Goal: Browse casually: Explore the website without a specific task or goal

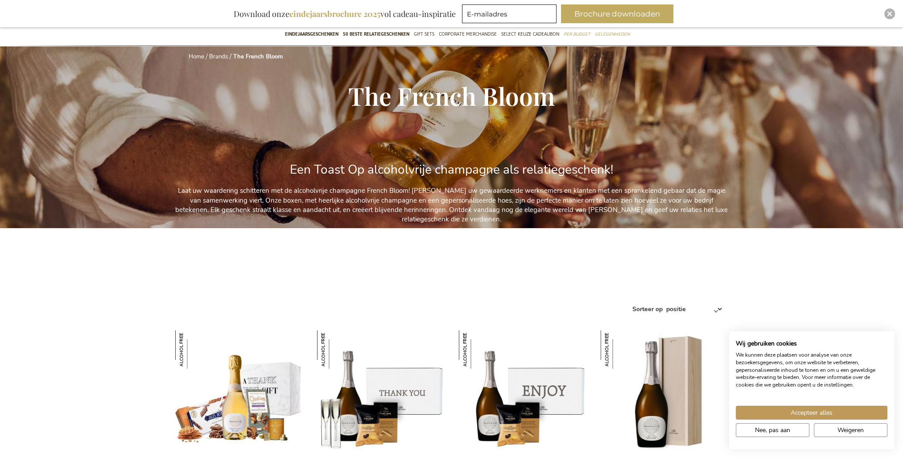
scroll to position [223, 0]
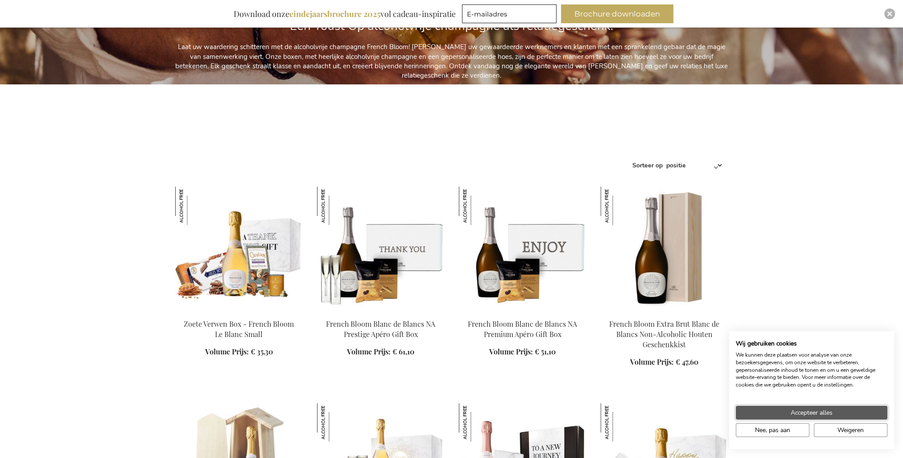
click at [778, 412] on button "Accepteer alles" at bounding box center [812, 413] width 152 height 14
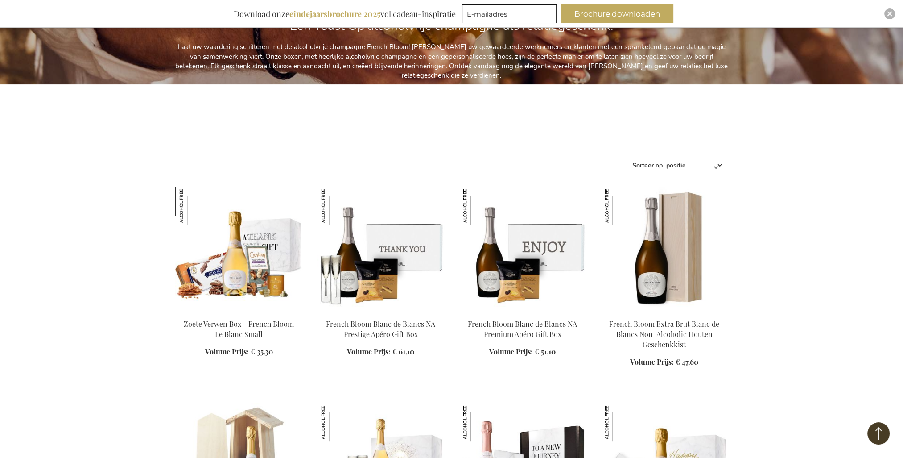
click at [642, 273] on img at bounding box center [665, 248] width 128 height 125
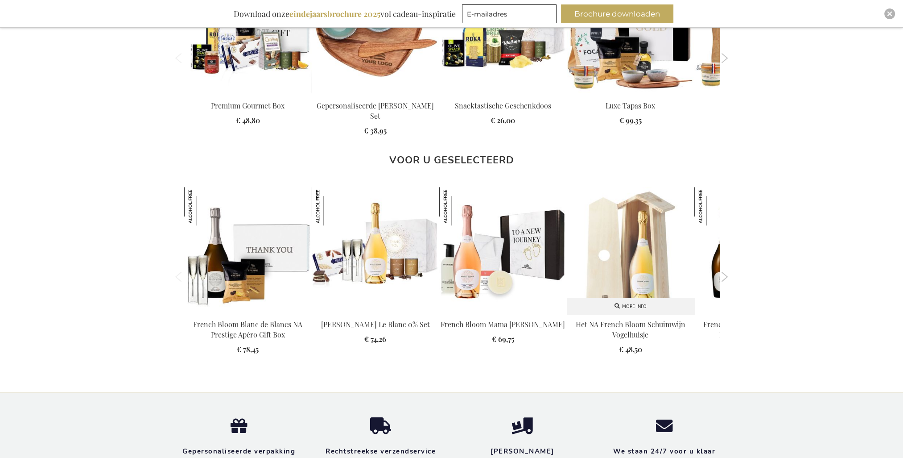
scroll to position [848, 0]
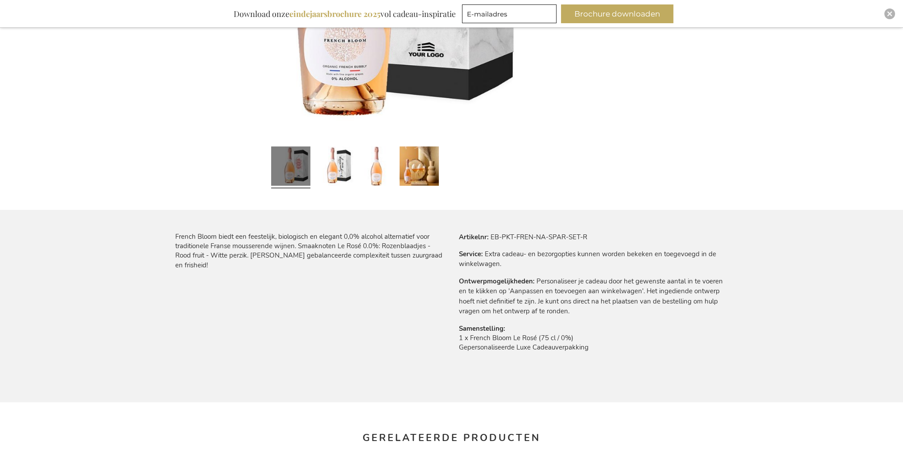
scroll to position [402, 0]
